Goal: Task Accomplishment & Management: Manage account settings

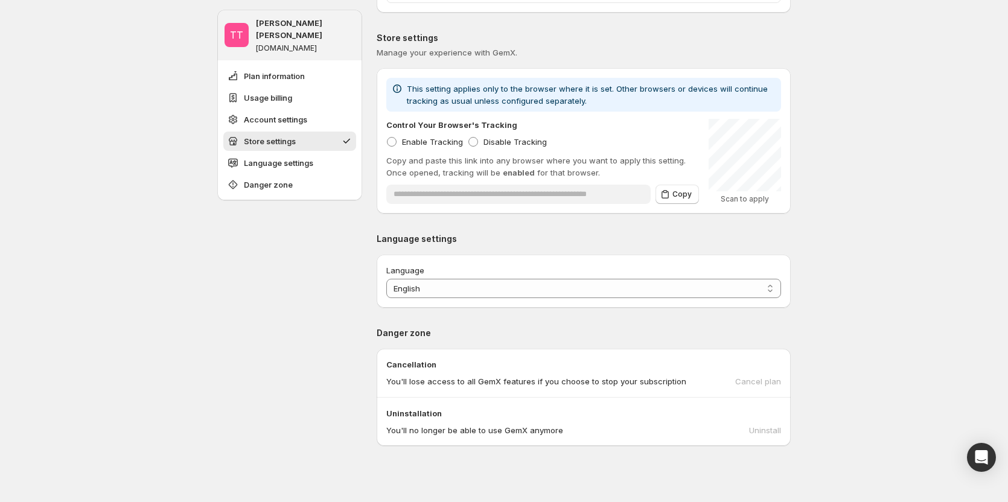
scroll to position [724, 0]
